Goal: Information Seeking & Learning: Learn about a topic

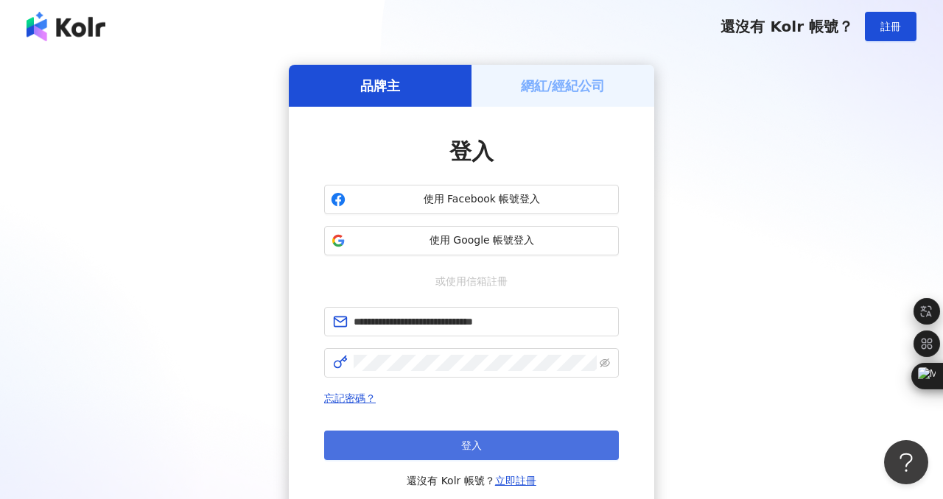
click at [476, 446] on span "登入" at bounding box center [471, 446] width 21 height 12
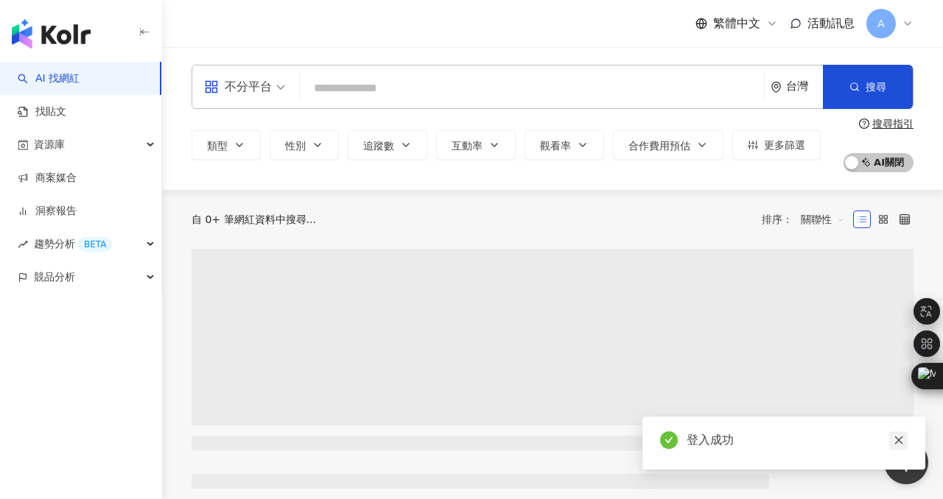
click at [898, 439] on icon "close" at bounding box center [899, 440] width 10 height 10
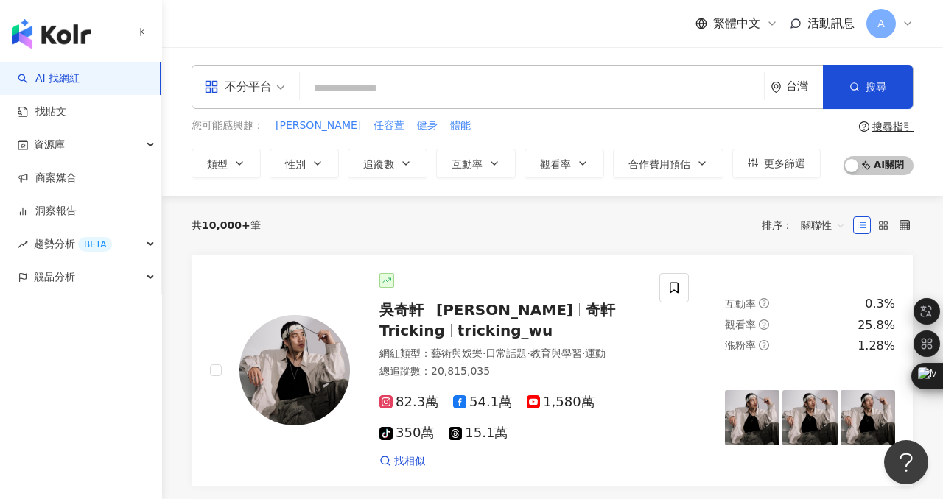
click at [324, 85] on input "search" at bounding box center [532, 88] width 452 height 28
paste input "**********"
type input "**********"
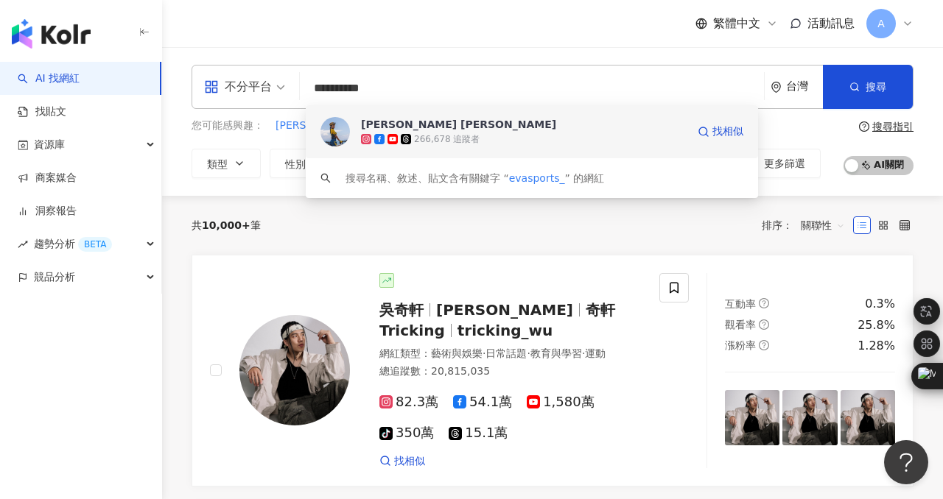
click at [393, 126] on div "伊娃 Eva" at bounding box center [458, 124] width 195 height 15
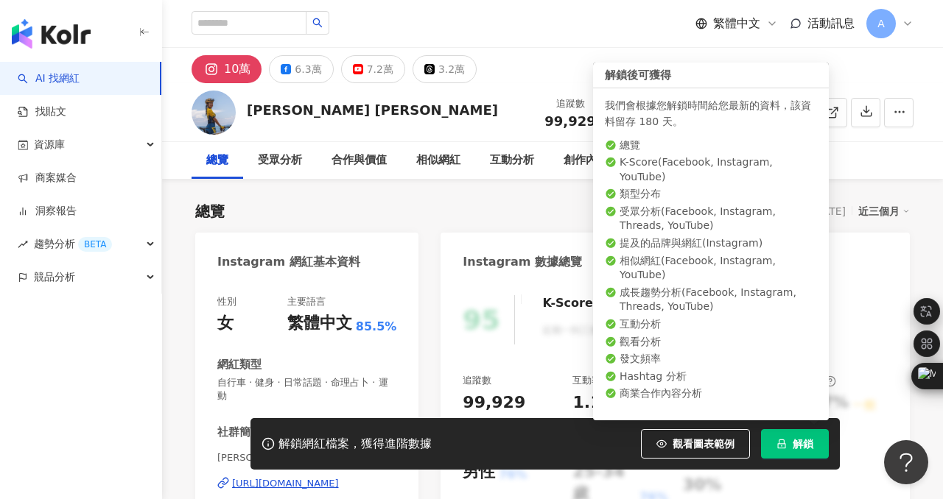
click at [802, 442] on span "解鎖" at bounding box center [803, 444] width 21 height 12
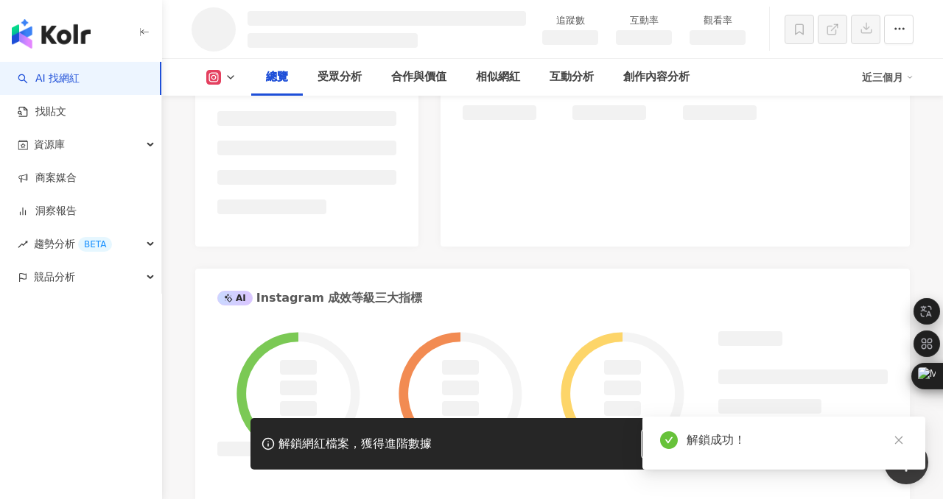
scroll to position [365, 0]
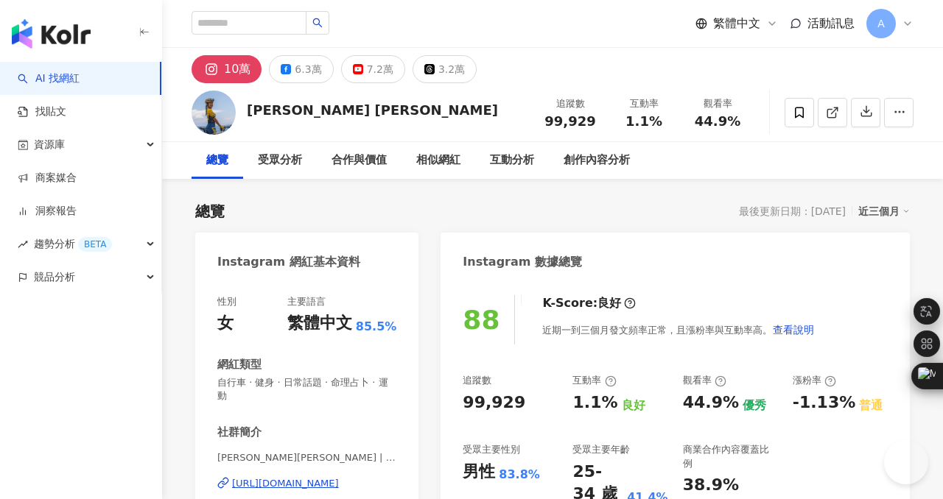
click at [276, 22] on input "search" at bounding box center [249, 23] width 115 height 24
type input "**"
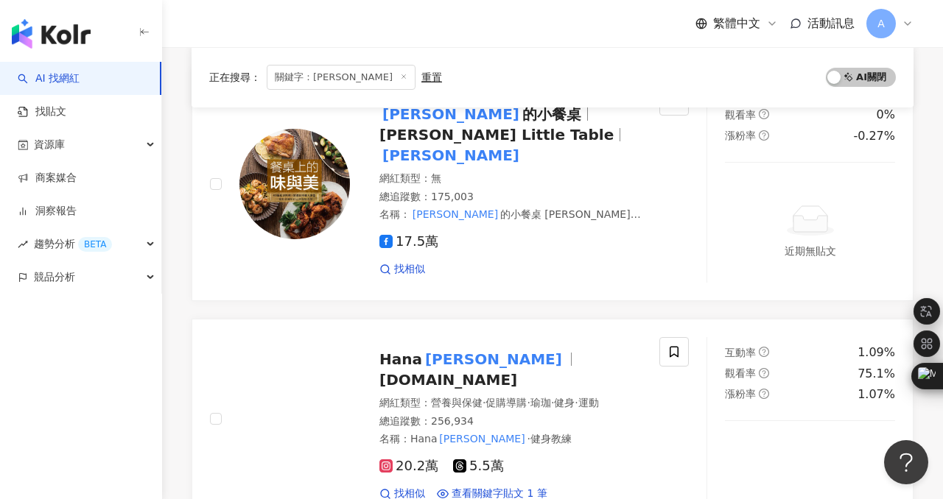
scroll to position [1920, 0]
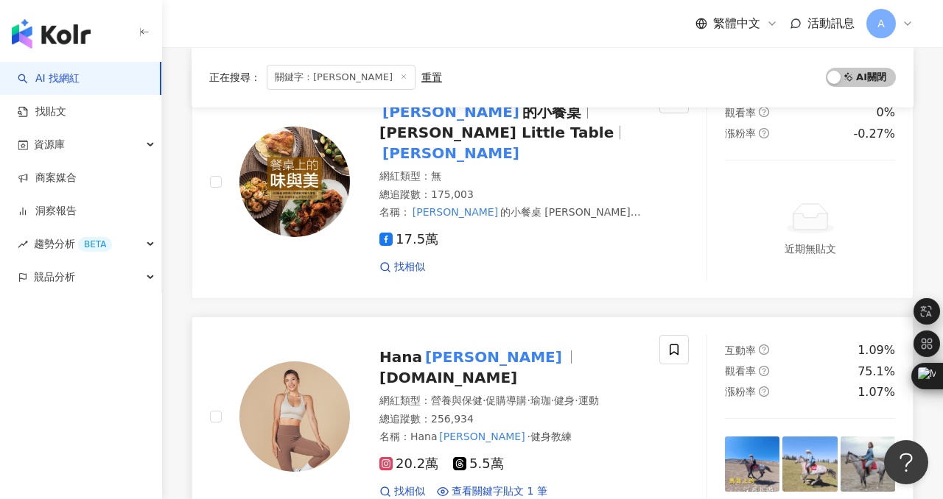
click at [418, 348] on span "Hana" at bounding box center [400, 357] width 43 height 18
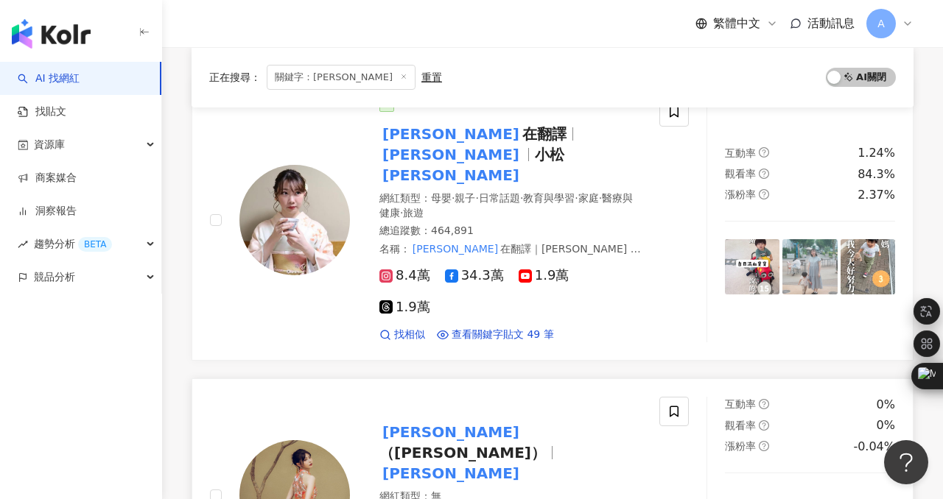
scroll to position [0, 0]
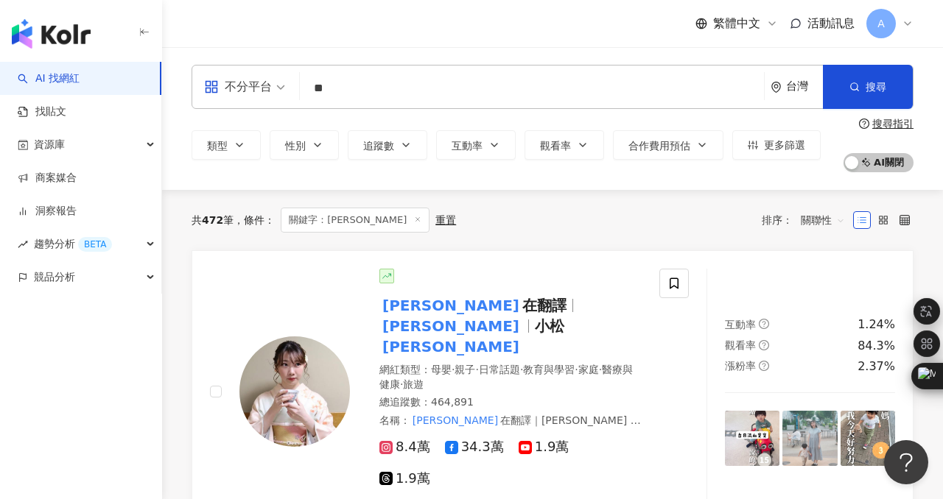
click at [382, 93] on input "**" at bounding box center [532, 88] width 452 height 28
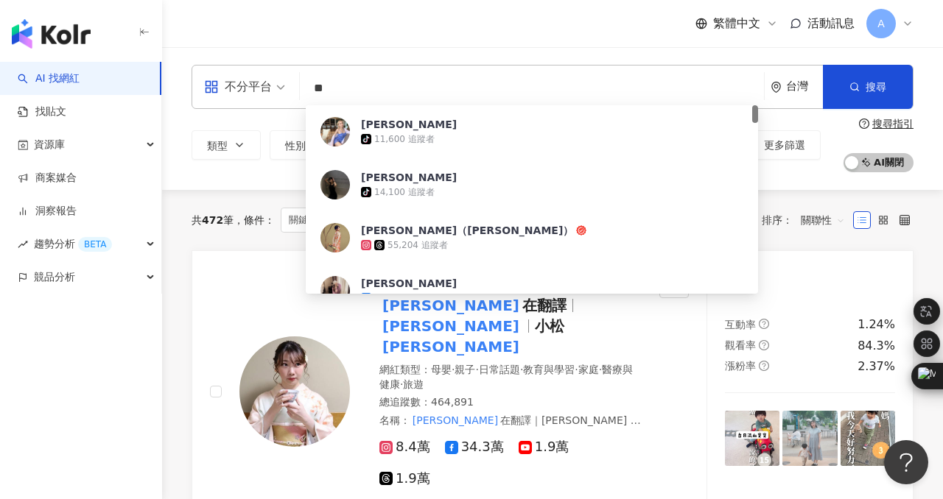
type input "*"
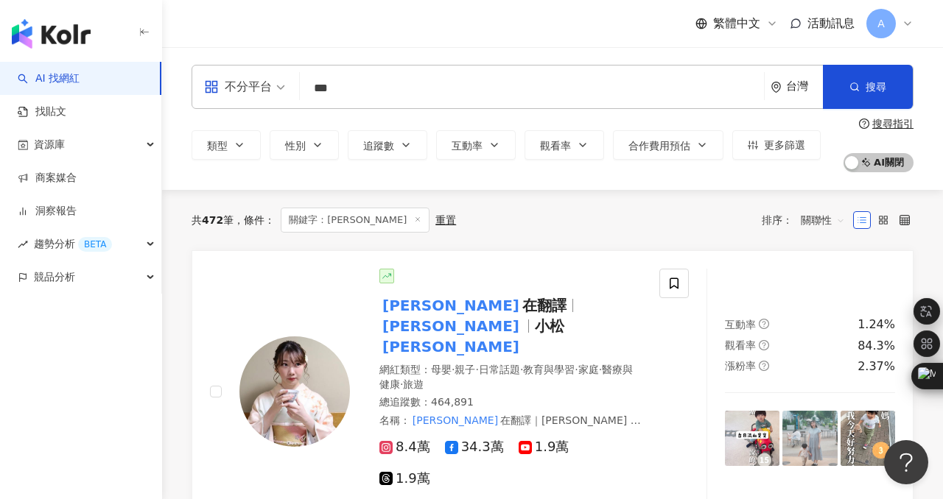
type input "***"
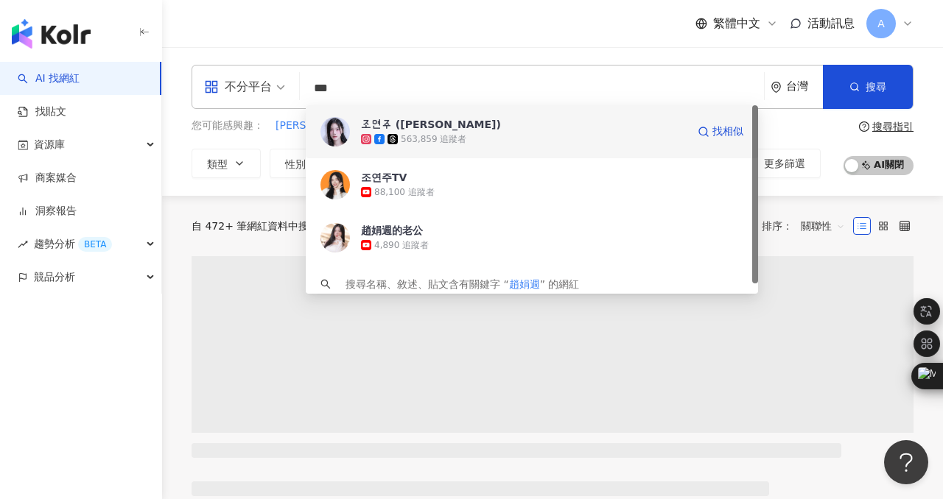
click at [412, 127] on div "조연주 (Jo YeonJoo)" at bounding box center [431, 124] width 140 height 15
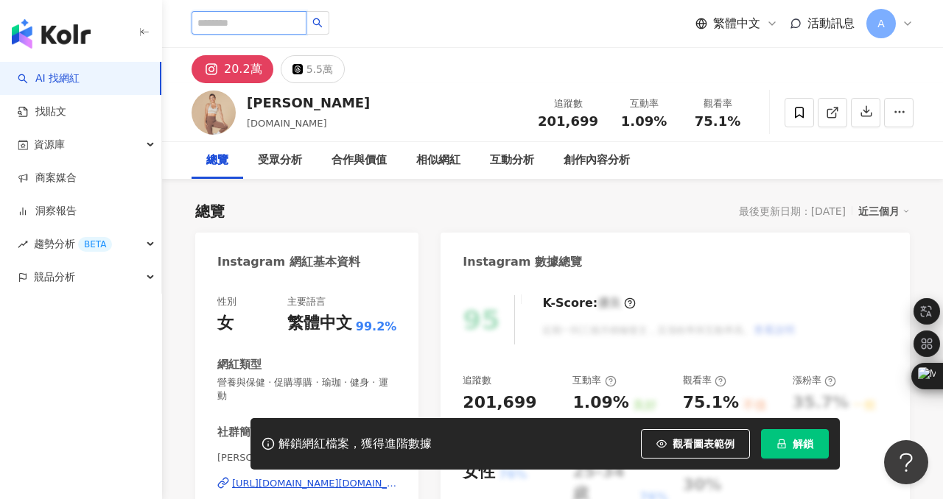
click at [248, 24] on input "search" at bounding box center [249, 23] width 115 height 24
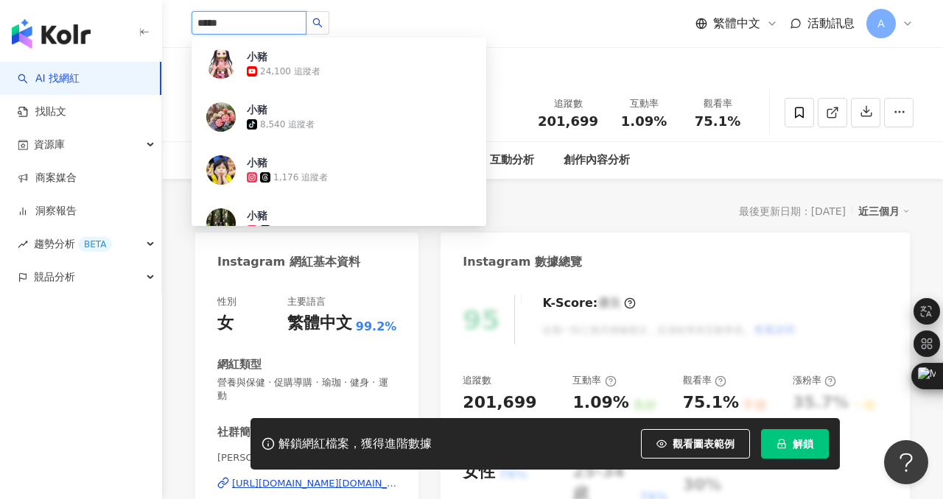
type input "***"
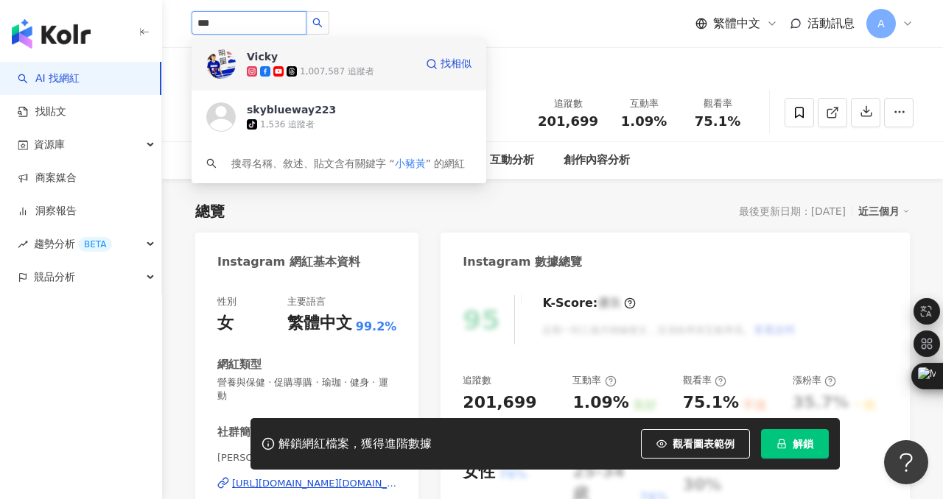
click at [331, 60] on span "Vicky" at bounding box center [295, 56] width 96 height 15
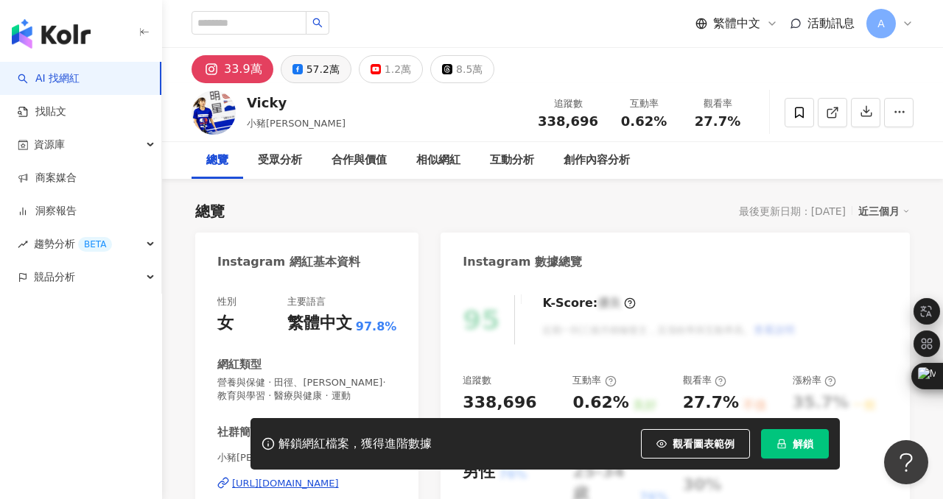
click at [306, 69] on div "57.2萬" at bounding box center [322, 69] width 33 height 21
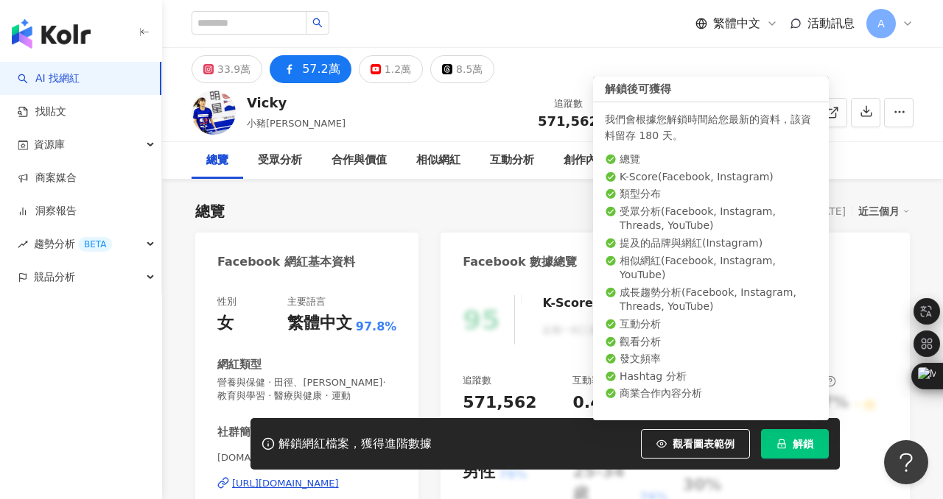
click at [801, 441] on span "解鎖" at bounding box center [803, 444] width 21 height 12
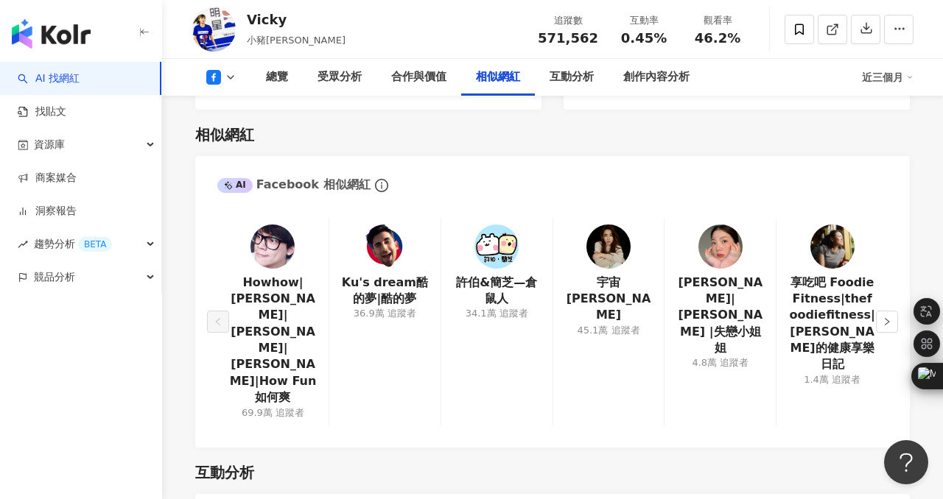
scroll to position [2068, 0]
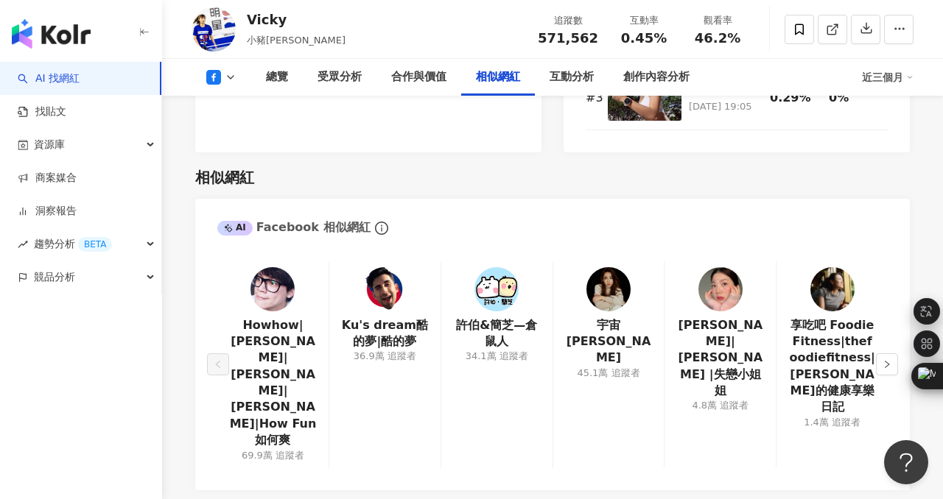
click at [225, 78] on icon at bounding box center [231, 77] width 12 height 12
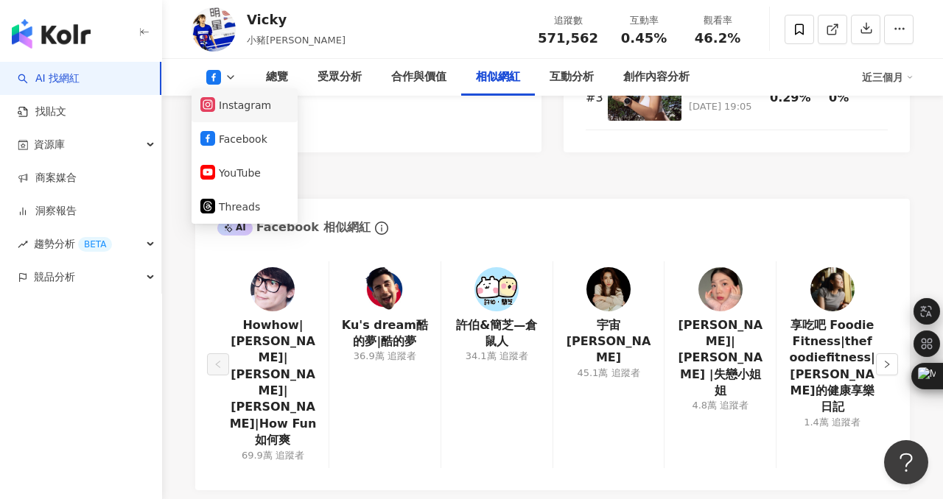
click at [237, 108] on button "Instagram" at bounding box center [244, 105] width 88 height 21
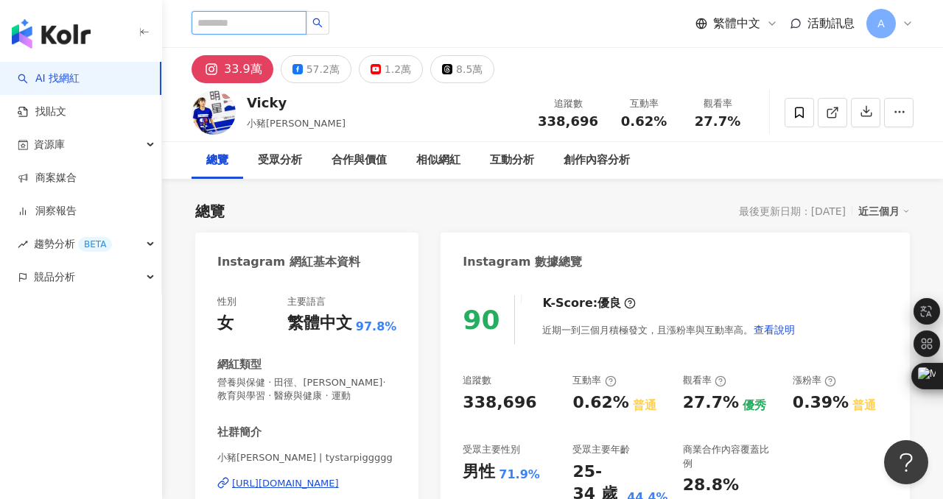
click at [236, 19] on input "search" at bounding box center [249, 23] width 115 height 24
click at [208, 22] on input "search" at bounding box center [249, 23] width 115 height 24
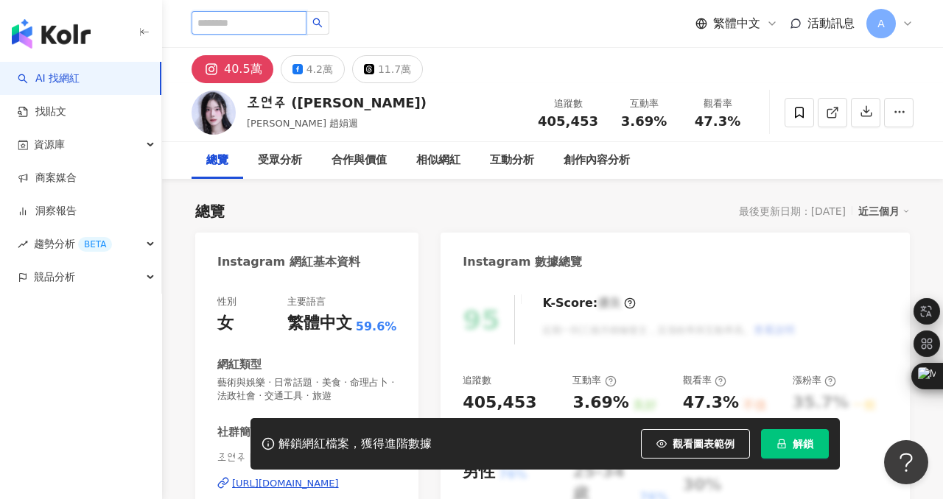
click at [213, 19] on input "search" at bounding box center [249, 23] width 115 height 24
paste input "**********"
type input "**********"
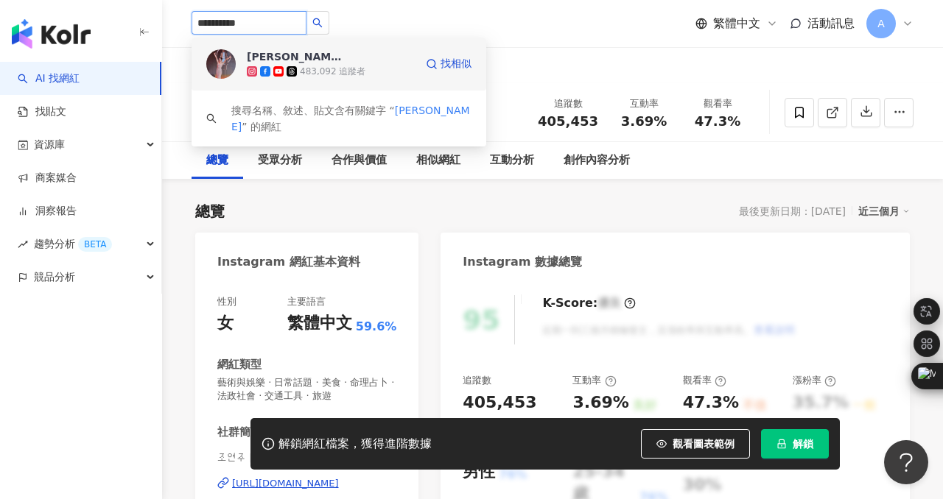
click at [280, 60] on div "Emmie Ries" at bounding box center [295, 56] width 96 height 15
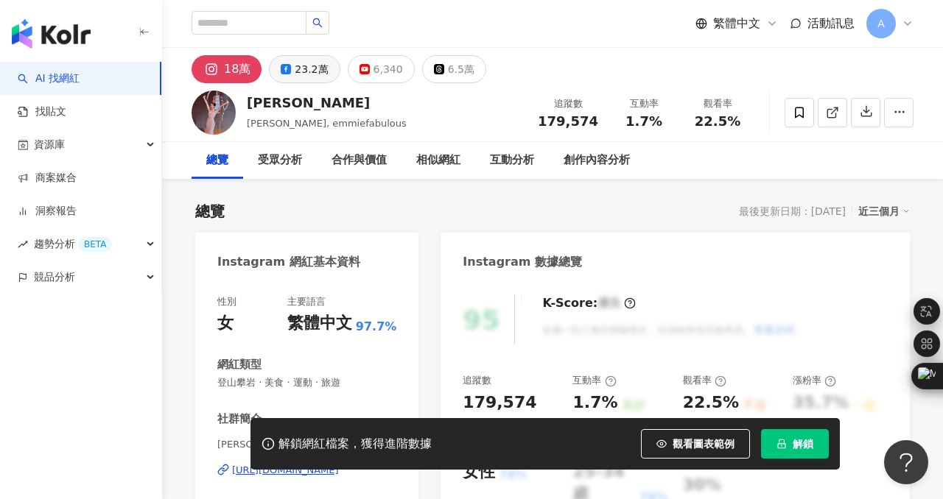
click at [309, 71] on div "23.2萬" at bounding box center [311, 69] width 33 height 21
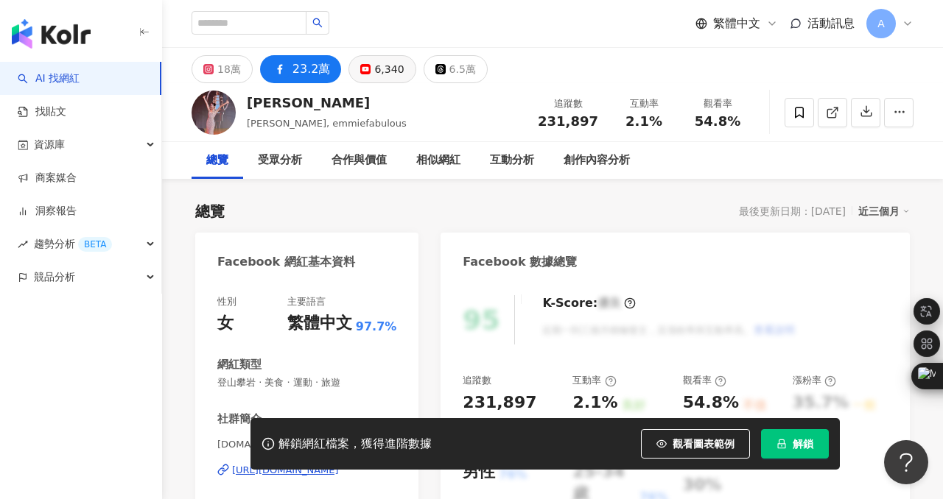
click at [368, 70] on button "6,340" at bounding box center [381, 69] width 67 height 28
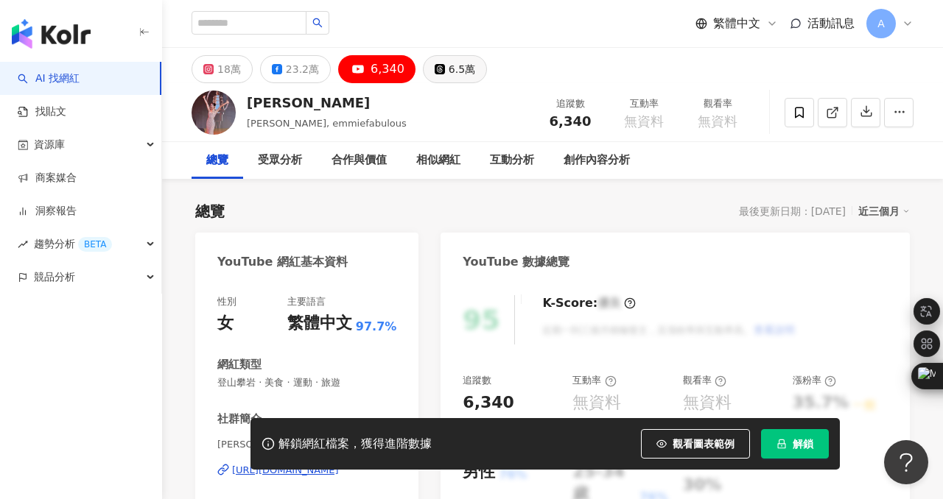
click at [449, 69] on div "6.5萬" at bounding box center [462, 69] width 27 height 21
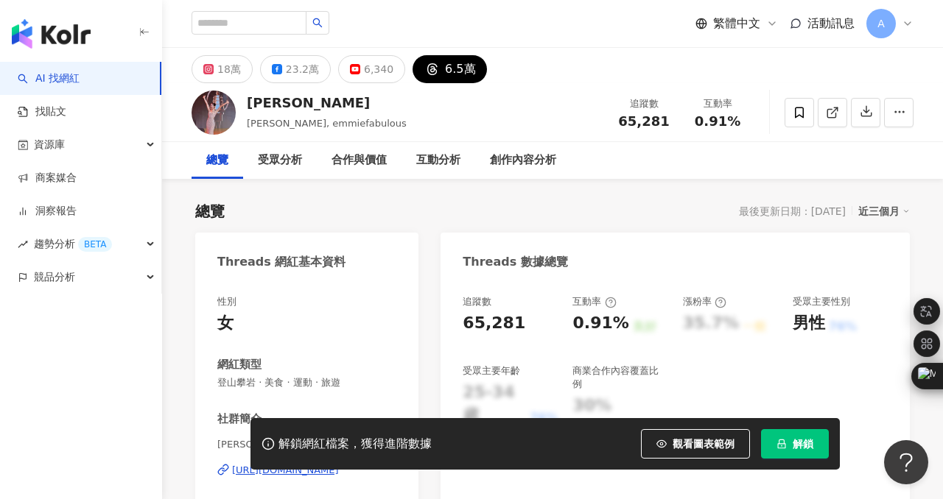
scroll to position [84, 0]
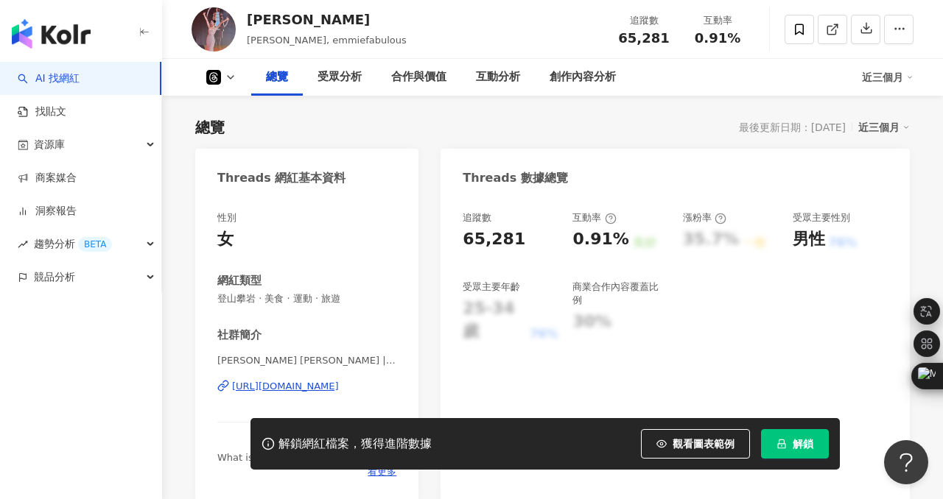
click at [224, 75] on button at bounding box center [222, 77] width 60 height 15
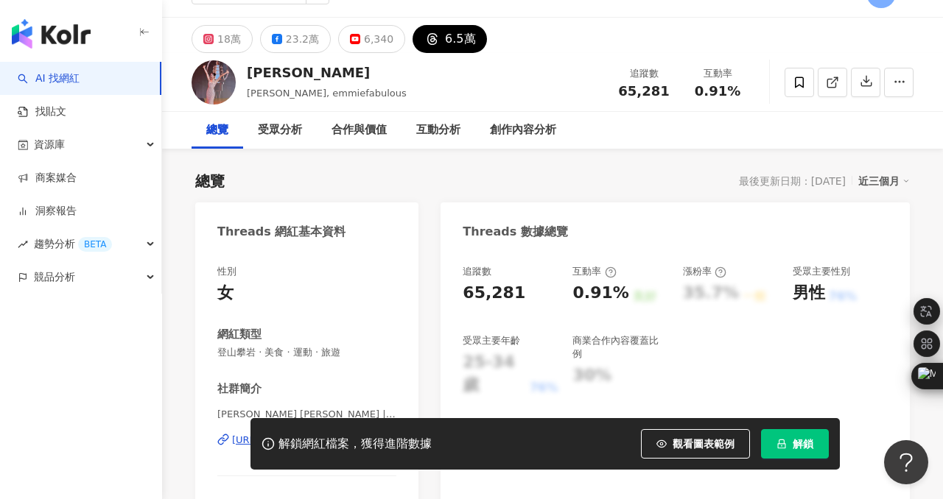
scroll to position [0, 0]
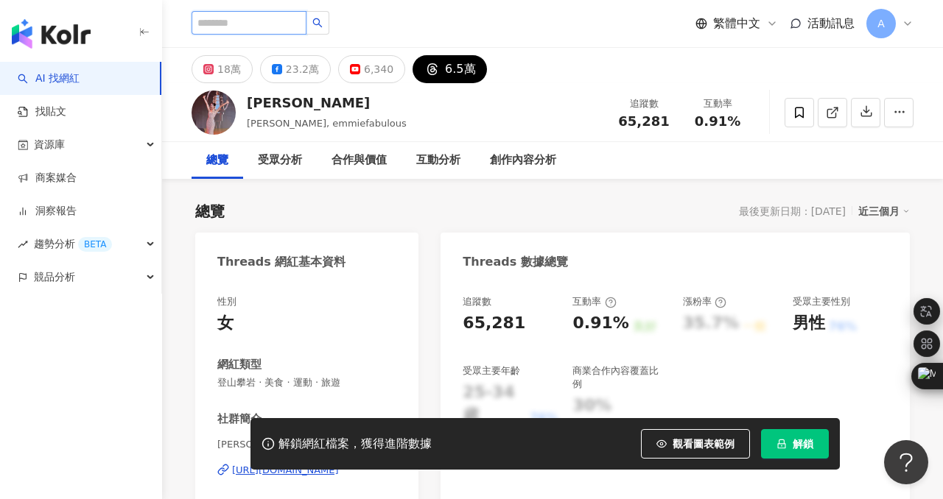
click at [236, 18] on input "search" at bounding box center [249, 23] width 115 height 24
type input "**"
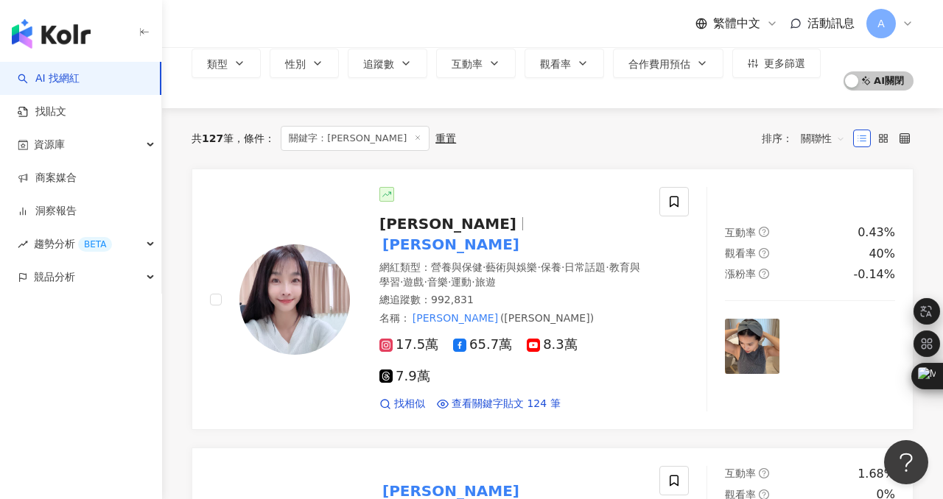
scroll to position [83, 0]
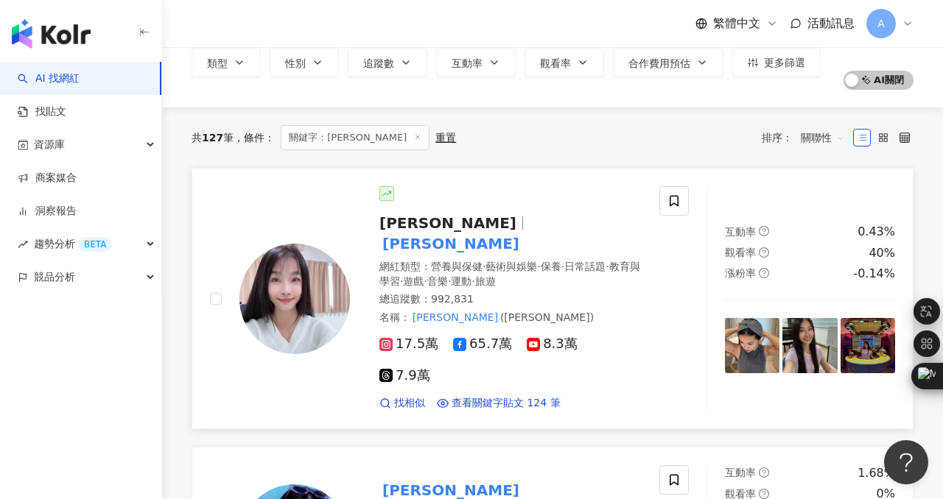
click at [423, 225] on span "[PERSON_NAME]" at bounding box center [447, 223] width 137 height 18
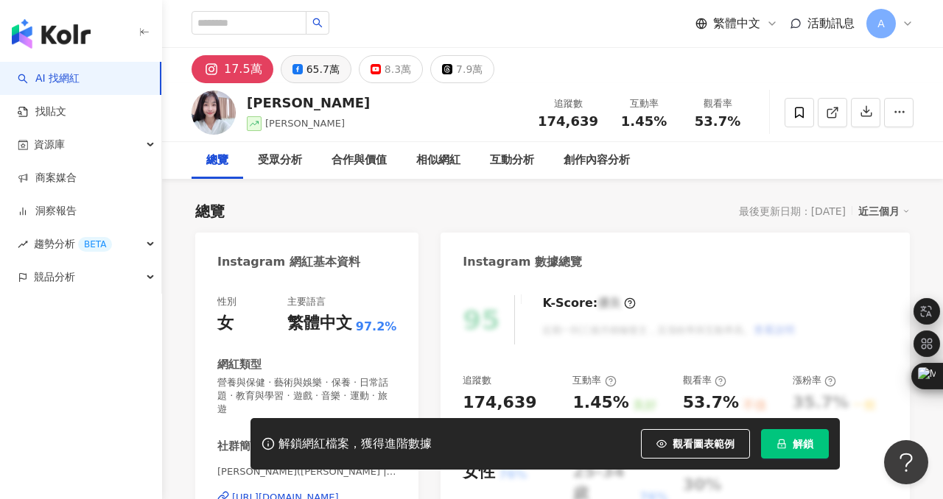
click at [301, 65] on button "65.7萬" at bounding box center [316, 69] width 71 height 28
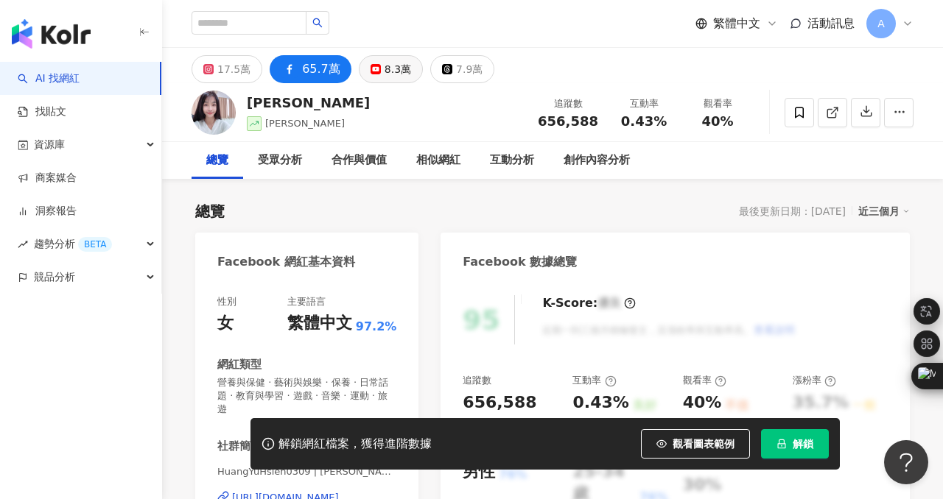
click at [387, 71] on div "8.3萬" at bounding box center [398, 69] width 27 height 21
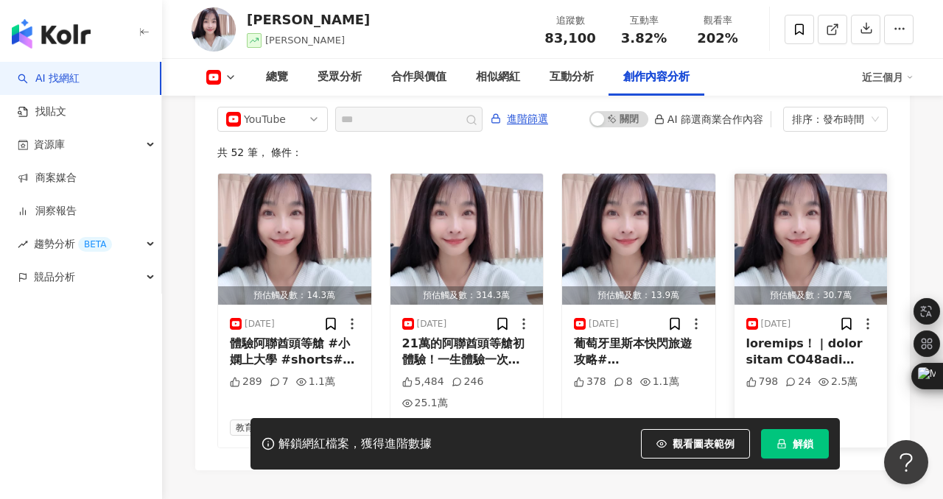
scroll to position [4066, 0]
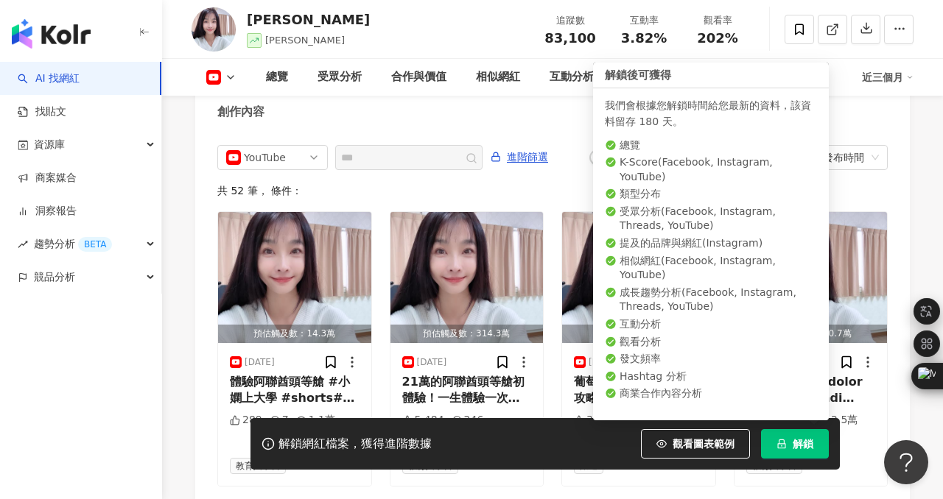
click at [796, 443] on span "解鎖" at bounding box center [803, 444] width 21 height 12
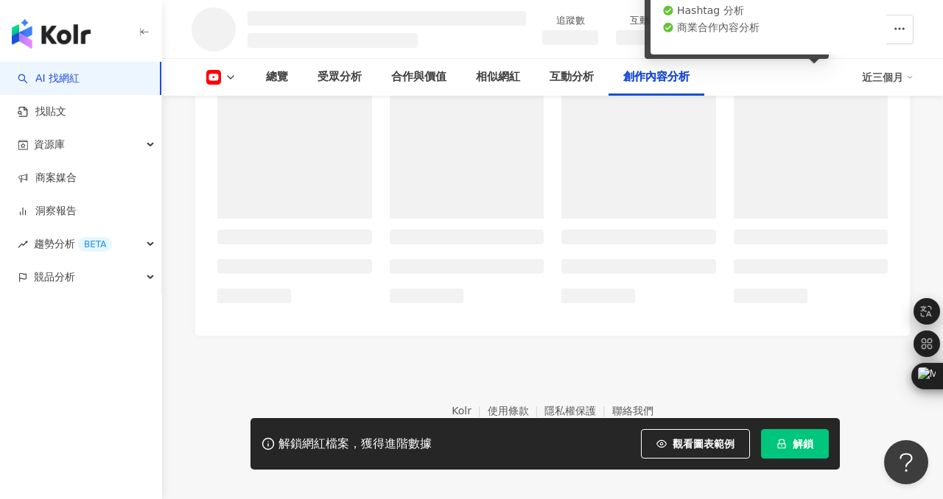
scroll to position [3258, 0]
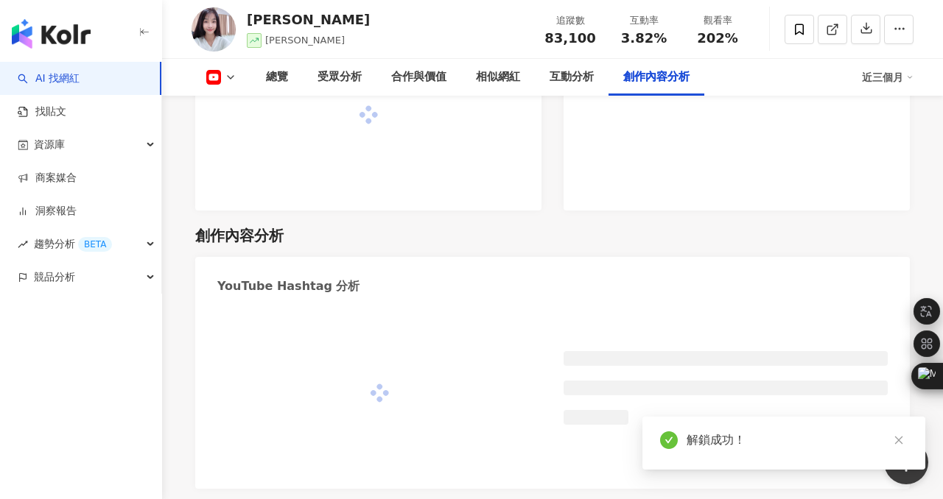
scroll to position [3717, 0]
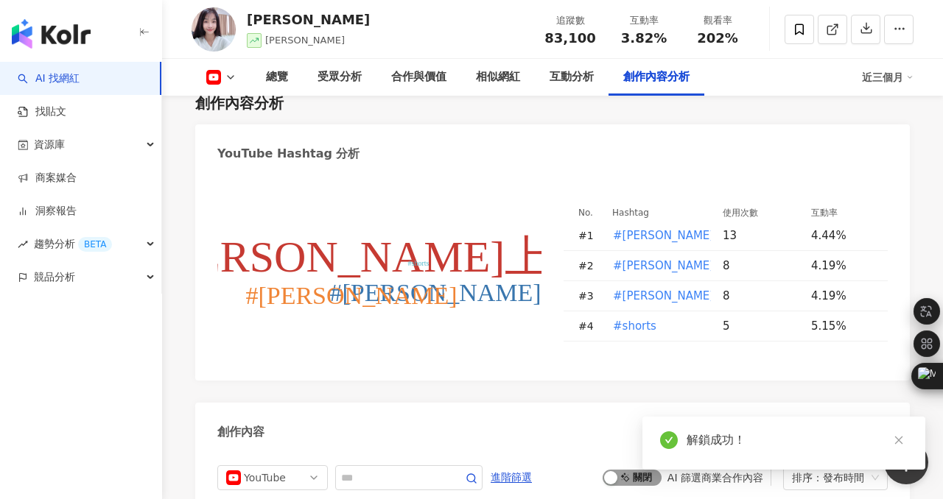
scroll to position [3979, 0]
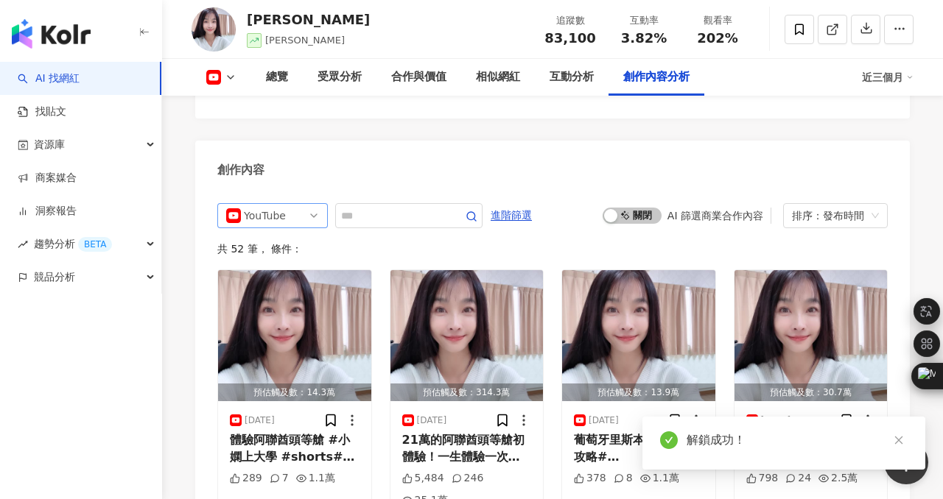
click at [597, 243] on div "共 52 筆 ， 條件：" at bounding box center [552, 249] width 670 height 12
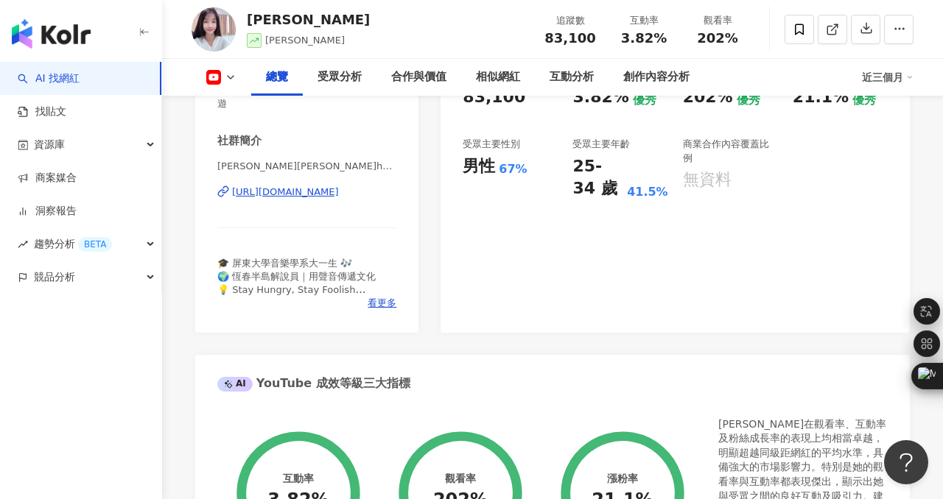
scroll to position [0, 0]
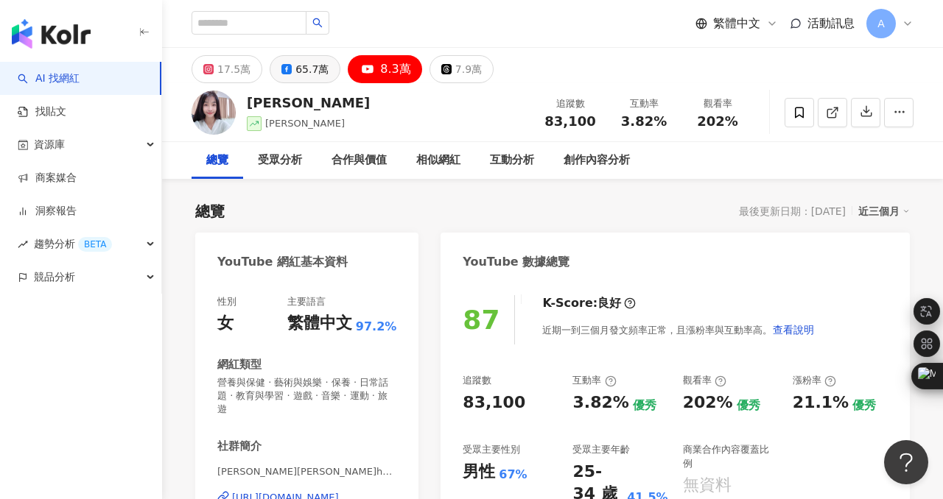
click at [297, 76] on div "65.7萬" at bounding box center [311, 69] width 33 height 21
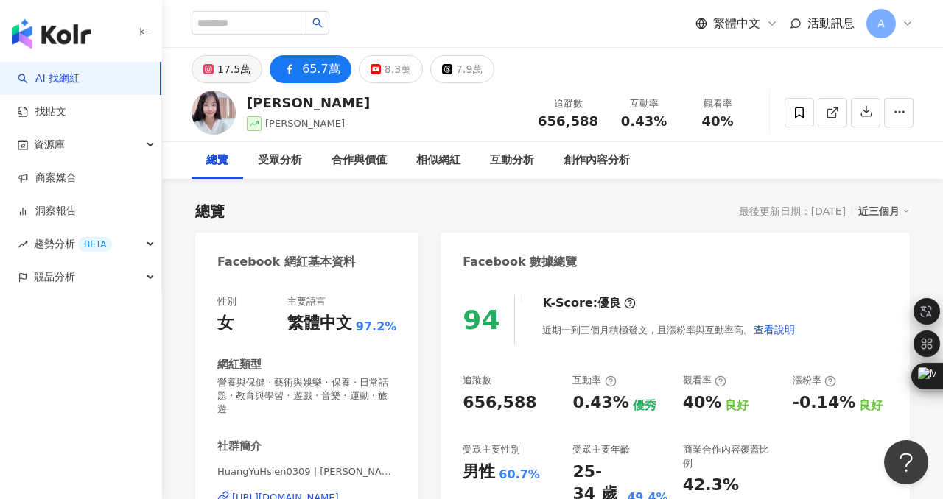
click at [226, 63] on div "17.5萬" at bounding box center [233, 69] width 33 height 21
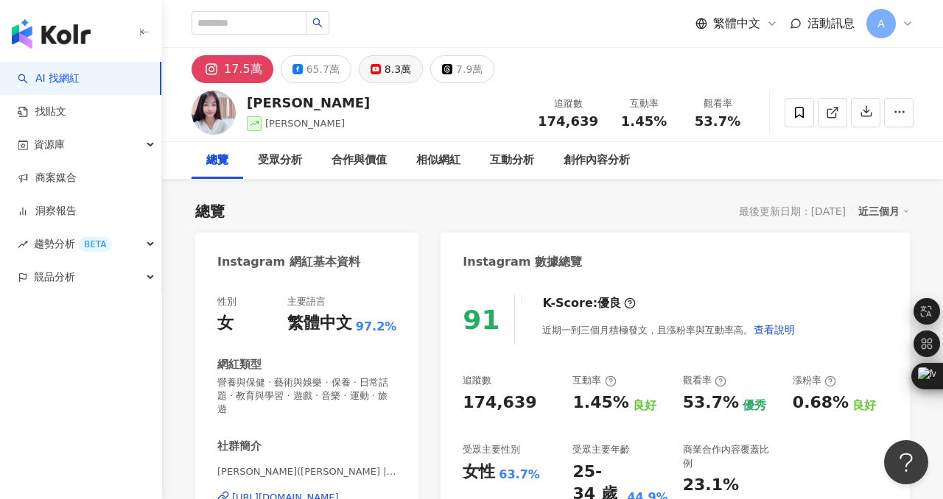
click at [390, 70] on div "8.3萬" at bounding box center [398, 69] width 27 height 21
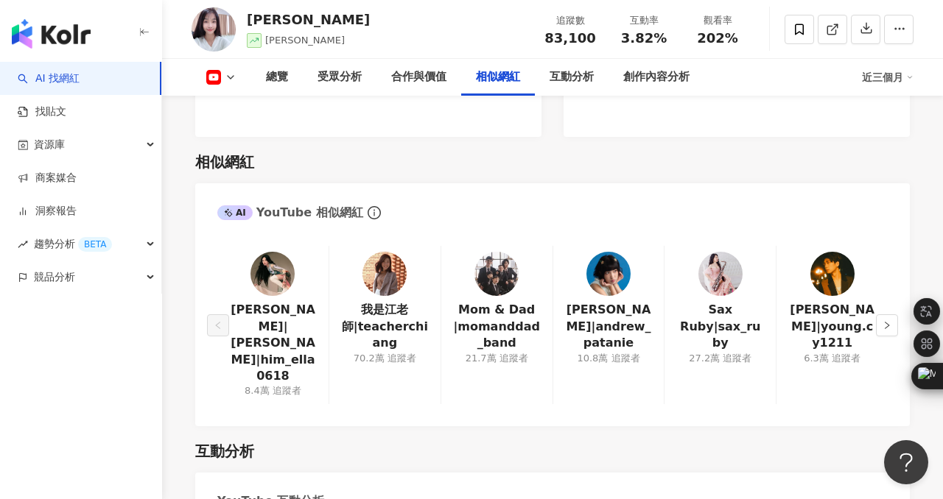
scroll to position [2080, 0]
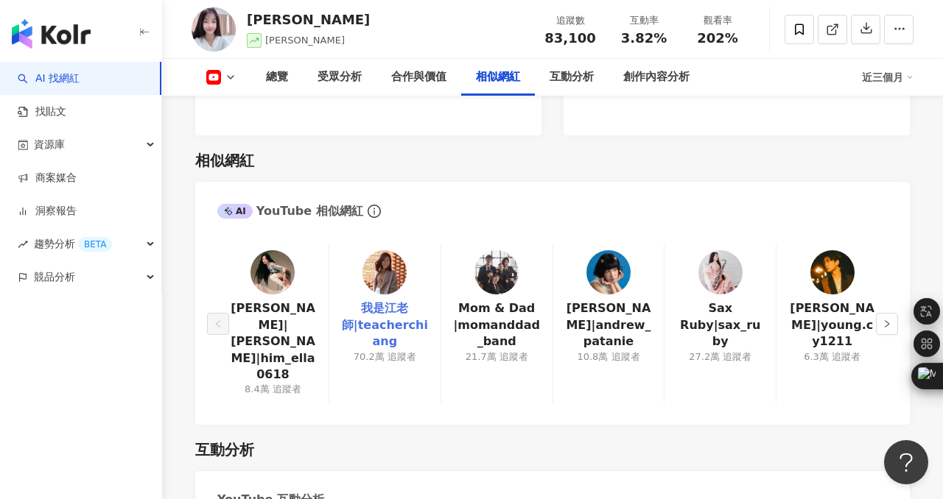
click at [385, 301] on link "我是江老師|teacherchiang" at bounding box center [385, 325] width 88 height 49
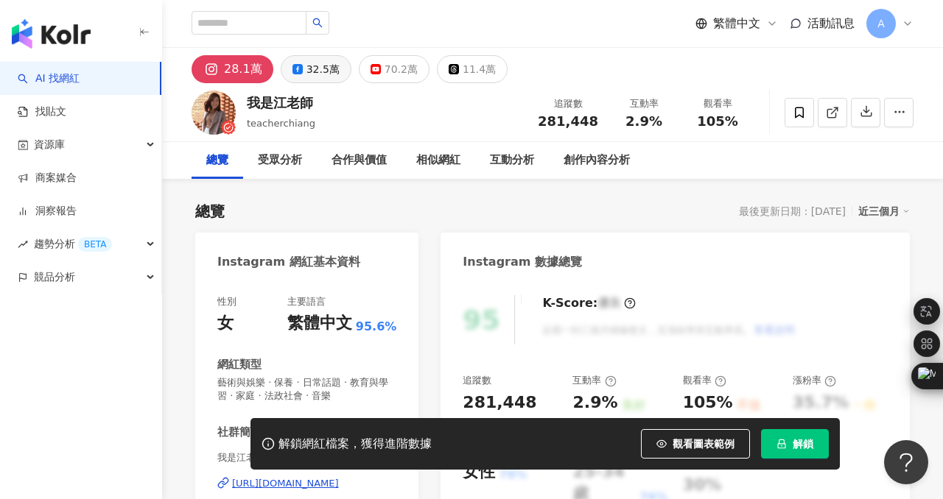
click at [312, 67] on div "32.5萬" at bounding box center [322, 69] width 33 height 21
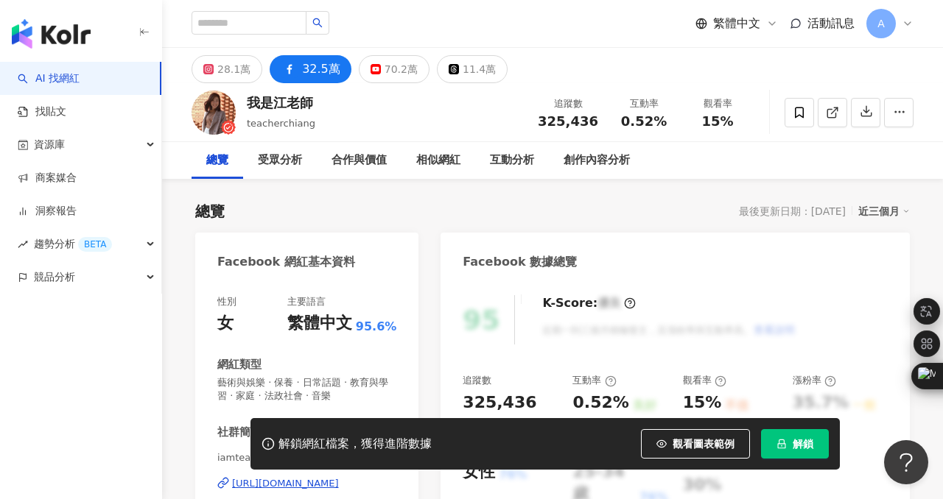
scroll to position [8, 0]
